Goal: Task Accomplishment & Management: Manage account settings

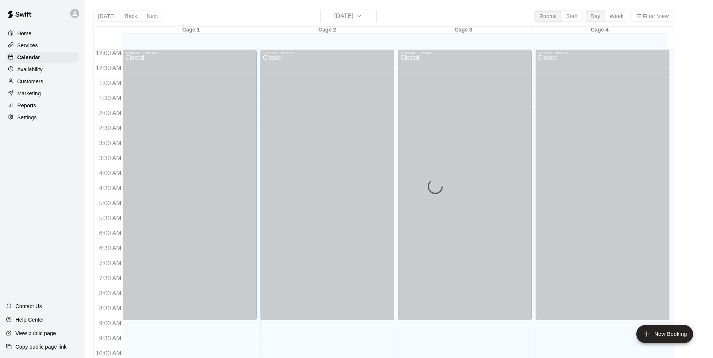
scroll to position [216, 0]
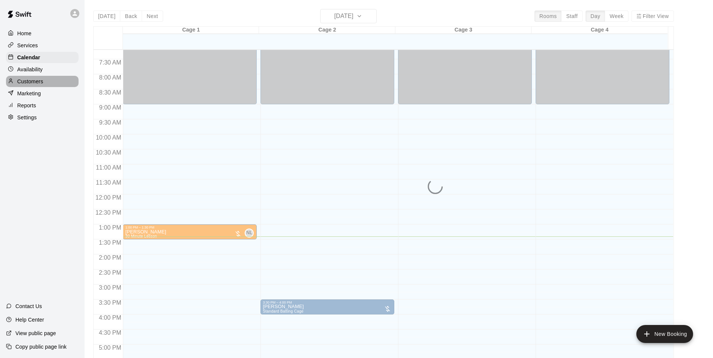
click at [26, 85] on p "Customers" at bounding box center [30, 82] width 26 height 8
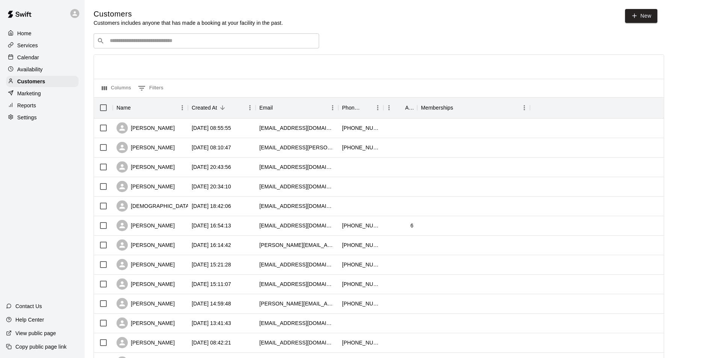
click at [167, 37] on div "​ ​" at bounding box center [206, 40] width 225 height 15
click at [136, 40] on input "Search customers by name or email" at bounding box center [211, 41] width 208 height 8
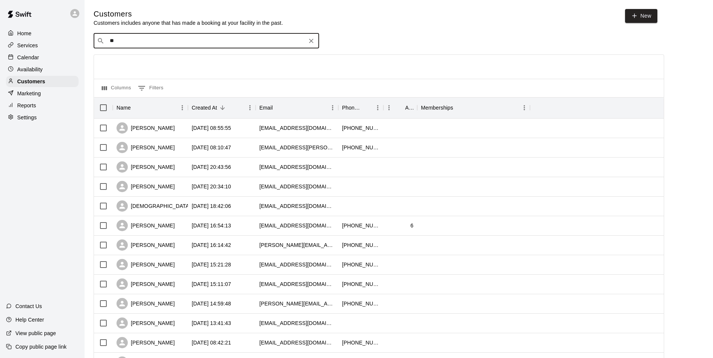
type input "*"
type input "**********"
drag, startPoint x: 311, startPoint y: 42, endPoint x: 306, endPoint y: 46, distance: 6.5
click at [311, 44] on icon "Clear" at bounding box center [311, 41] width 8 height 8
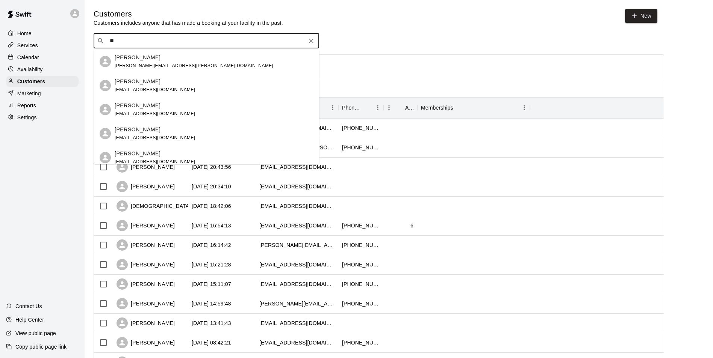
type input "**"
click at [26, 49] on p "Services" at bounding box center [27, 46] width 21 height 8
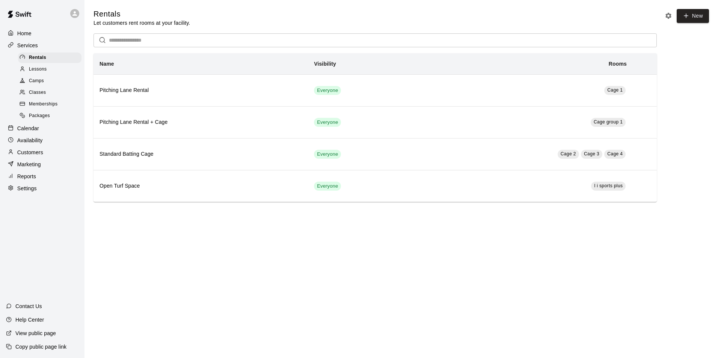
click at [21, 39] on div "Home" at bounding box center [42, 33] width 72 height 11
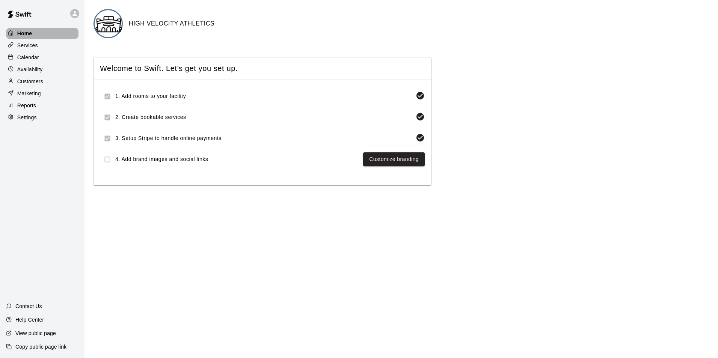
click at [21, 31] on p "Home" at bounding box center [24, 34] width 15 height 8
click at [30, 60] on p "Calendar" at bounding box center [28, 58] width 22 height 8
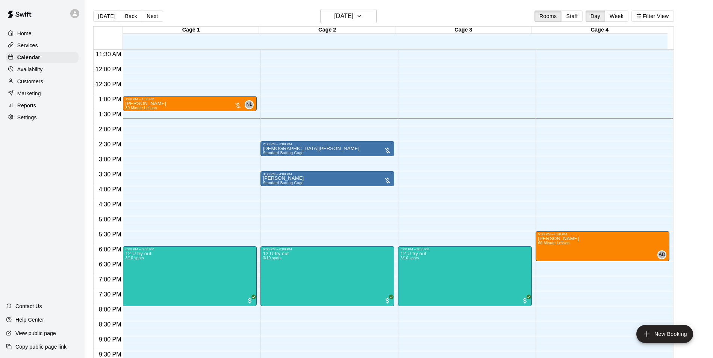
scroll to position [344, 0]
click at [31, 80] on p "Customers" at bounding box center [30, 82] width 26 height 8
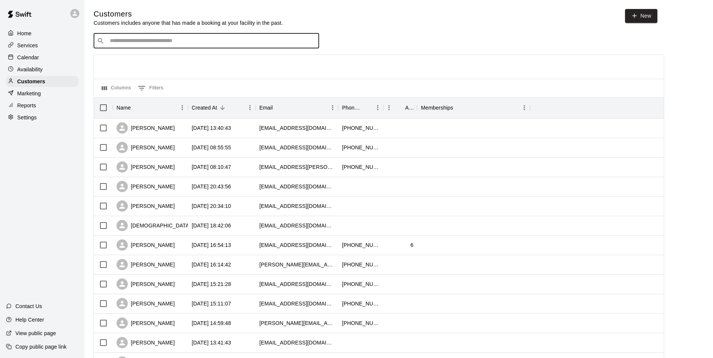
click at [163, 42] on input "Search customers by name or email" at bounding box center [211, 41] width 208 height 8
type input "****"
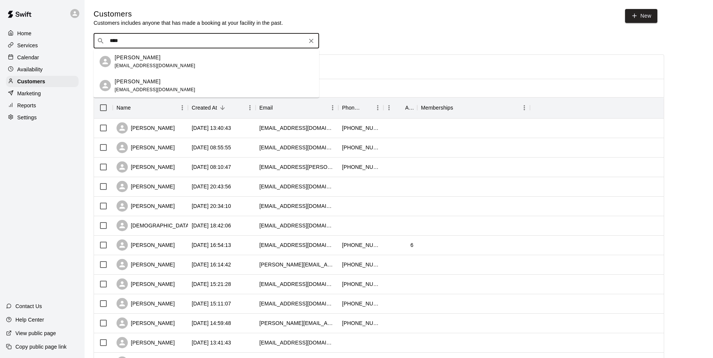
click at [153, 89] on span "kzing81@gmail.com" at bounding box center [155, 89] width 81 height 5
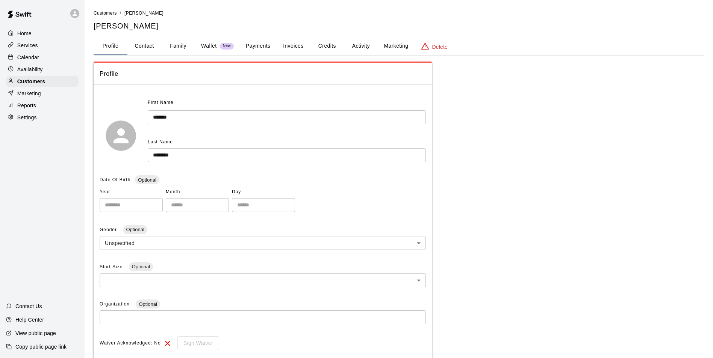
click at [356, 47] on button "Activity" at bounding box center [361, 46] width 34 height 18
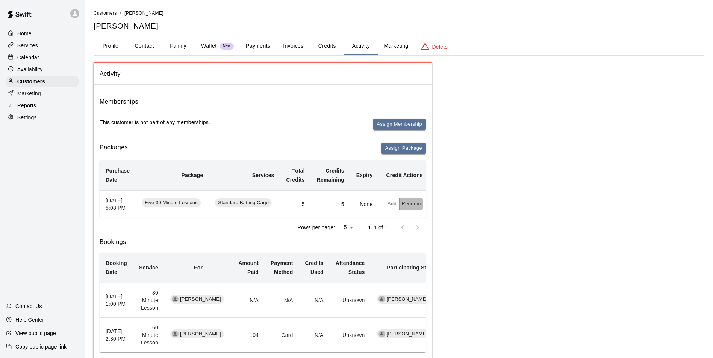
click at [403, 206] on button "Redeem" at bounding box center [410, 204] width 23 height 12
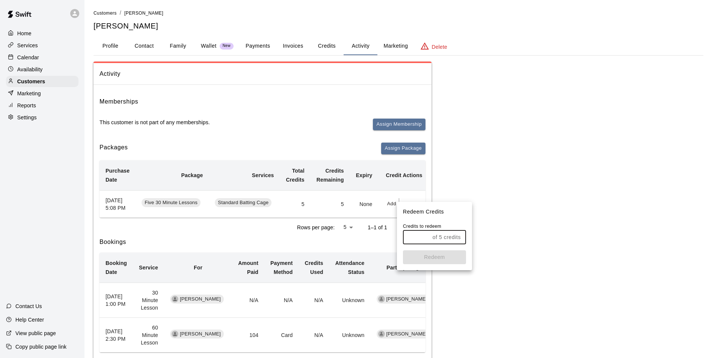
click at [427, 238] on input "text" at bounding box center [416, 238] width 27 height 14
type input "*"
click at [450, 260] on button "Redeem" at bounding box center [434, 258] width 63 height 14
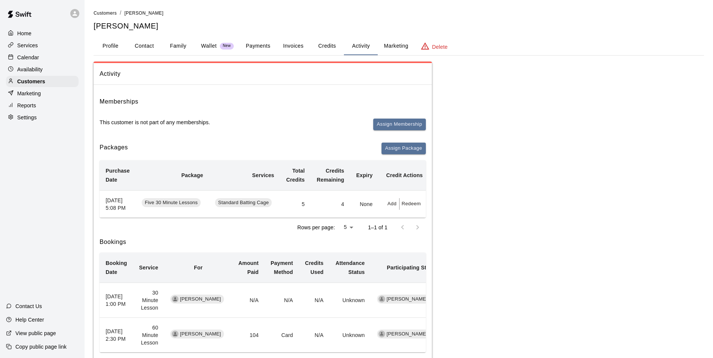
click at [342, 209] on td "4" at bounding box center [330, 203] width 39 height 27
drag, startPoint x: 201, startPoint y: 46, endPoint x: 190, endPoint y: 47, distance: 11.3
click at [201, 46] on p "Wallet" at bounding box center [209, 46] width 16 height 8
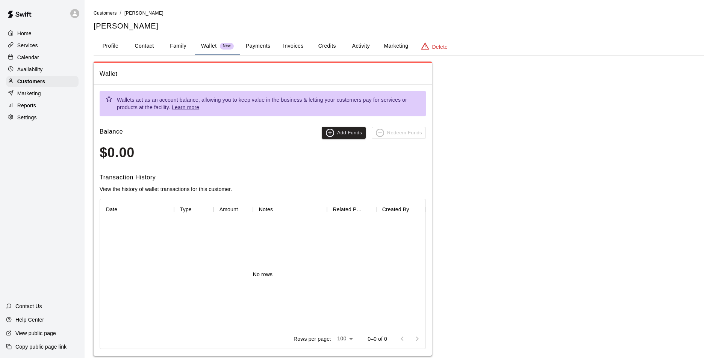
click at [110, 47] on button "Profile" at bounding box center [111, 46] width 34 height 18
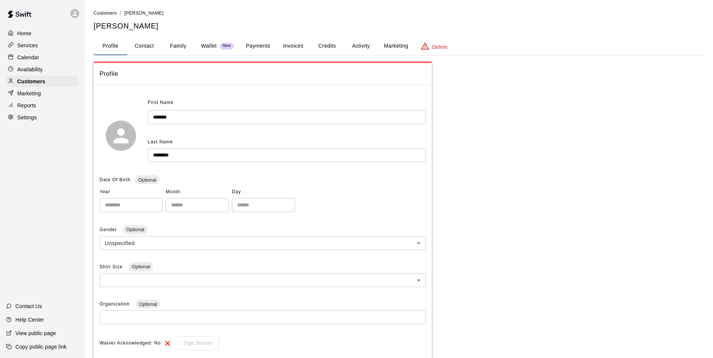
click at [251, 47] on button "Payments" at bounding box center [258, 46] width 36 height 18
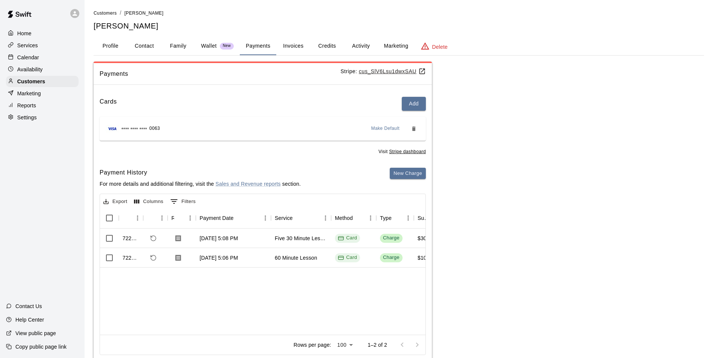
click at [30, 38] on div "Home" at bounding box center [42, 33] width 72 height 11
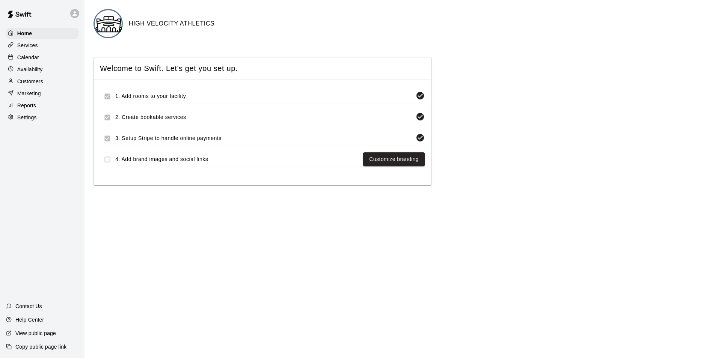
click at [36, 71] on p "Availability" at bounding box center [30, 70] width 26 height 8
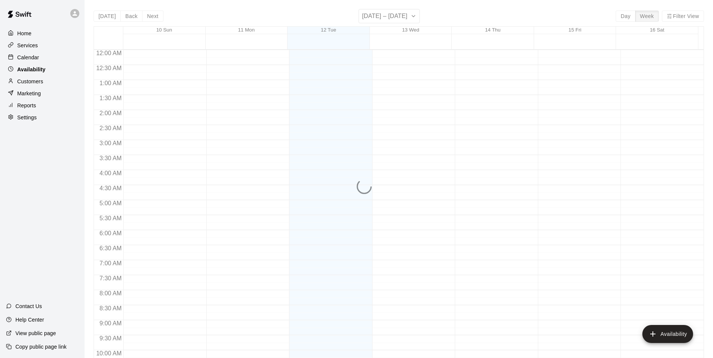
scroll to position [405, 0]
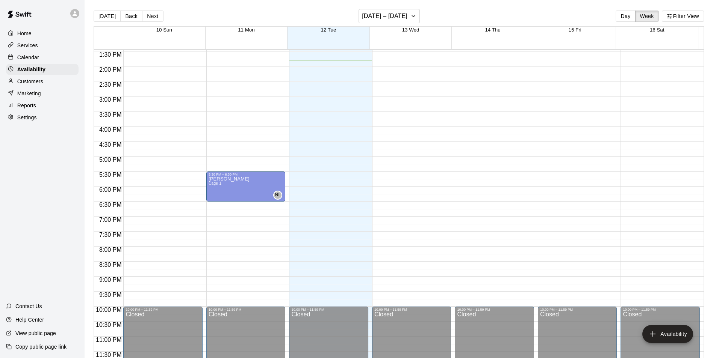
click at [33, 48] on p "Services" at bounding box center [27, 46] width 21 height 8
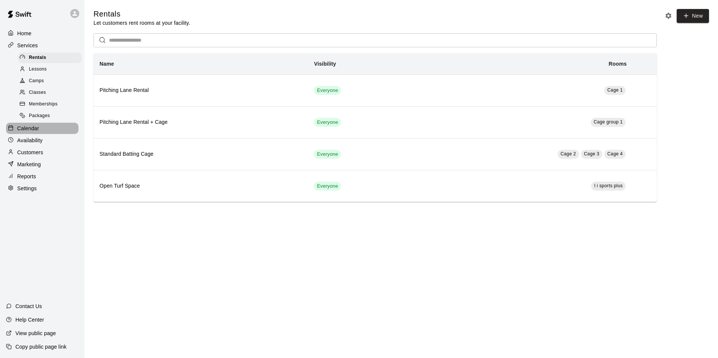
click at [24, 131] on p "Calendar" at bounding box center [28, 129] width 22 height 8
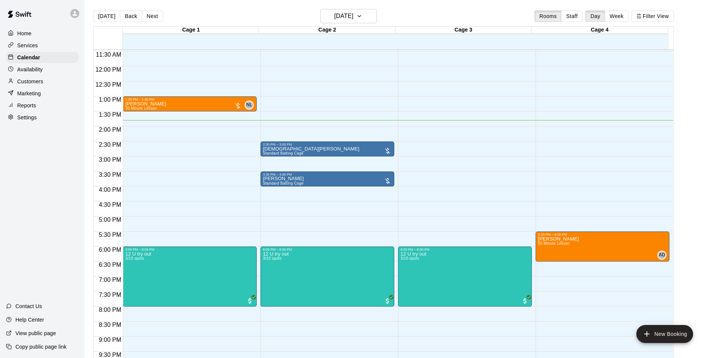
scroll to position [306, 0]
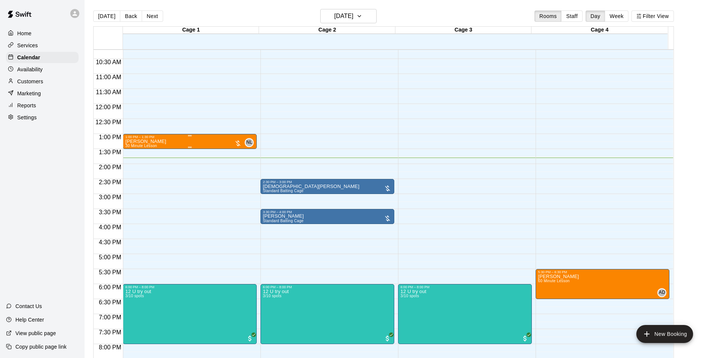
drag, startPoint x: 193, startPoint y: 148, endPoint x: 209, endPoint y: 143, distance: 17.3
drag, startPoint x: 209, startPoint y: 143, endPoint x: 200, endPoint y: 145, distance: 9.3
click at [200, 145] on div "Brayden Zingales 30 Minute Lesson NL 0" at bounding box center [189, 318] width 129 height 358
click at [136, 166] on img "edit" at bounding box center [132, 166] width 9 height 9
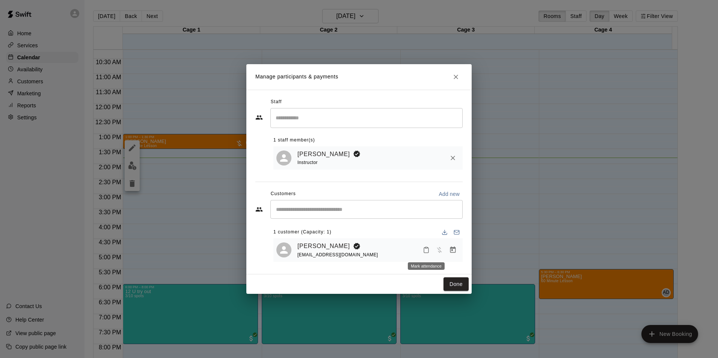
click at [432, 253] on button "Mark attendance" at bounding box center [426, 250] width 13 height 13
click at [436, 248] on icon at bounding box center [435, 250] width 7 height 7
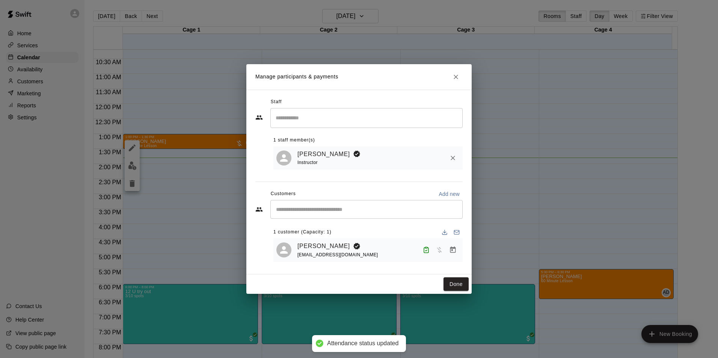
click at [439, 255] on div at bounding box center [440, 250] width 40 height 14
click at [447, 250] on button "Manage bookings & payment" at bounding box center [453, 250] width 14 height 14
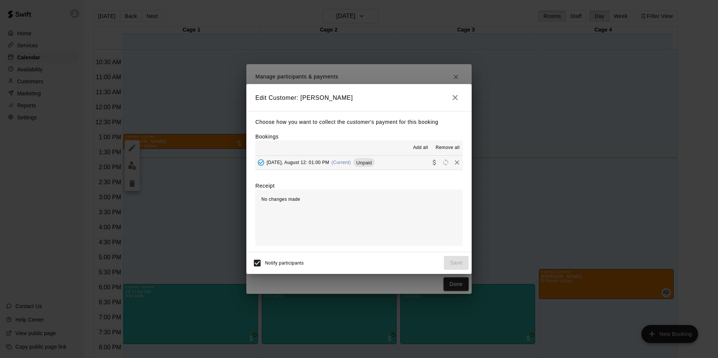
click at [409, 161] on button "Tuesday, August 12: 01:00 PM (Current) Unpaid" at bounding box center [358, 163] width 207 height 14
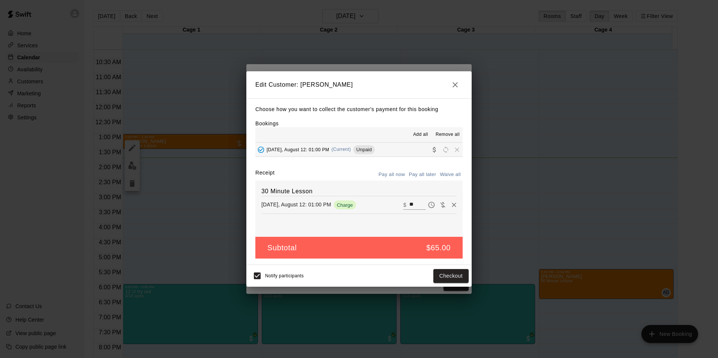
drag, startPoint x: 445, startPoint y: 174, endPoint x: 454, endPoint y: 187, distance: 15.9
click at [445, 174] on button "Waive all" at bounding box center [450, 175] width 25 height 12
type input "*"
click at [462, 277] on button "Save" at bounding box center [456, 276] width 25 height 14
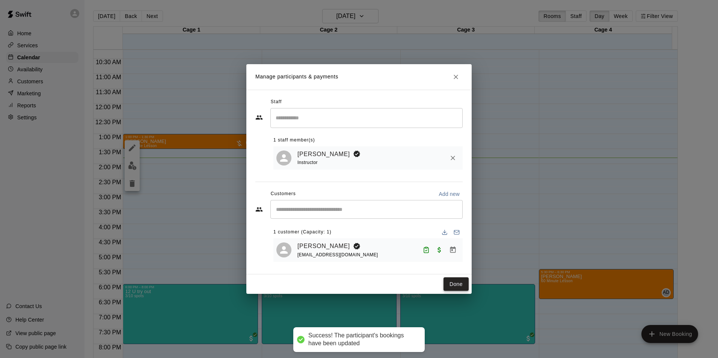
click at [457, 283] on button "Done" at bounding box center [456, 285] width 25 height 14
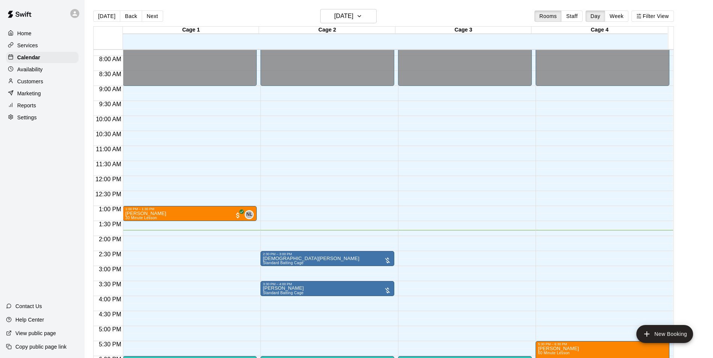
scroll to position [231, 0]
